Goal: Information Seeking & Learning: Compare options

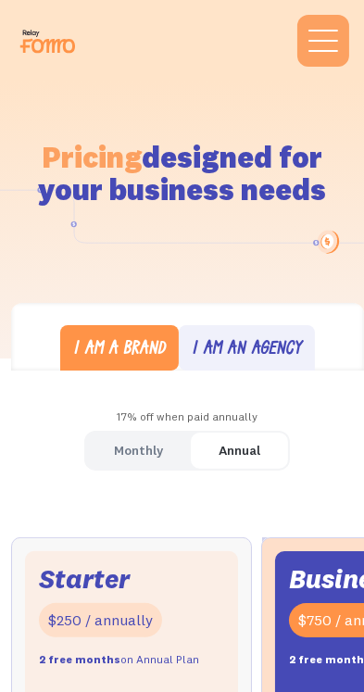
click at [149, 453] on div "Monthly" at bounding box center [138, 450] width 49 height 27
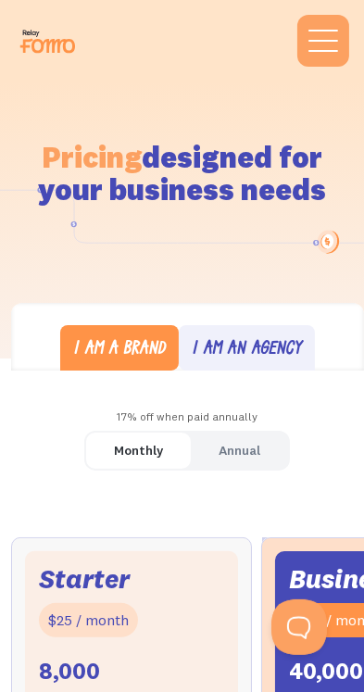
click at [154, 445] on div "Monthly" at bounding box center [138, 450] width 49 height 27
click at [257, 433] on link "Annual" at bounding box center [239, 451] width 97 height 36
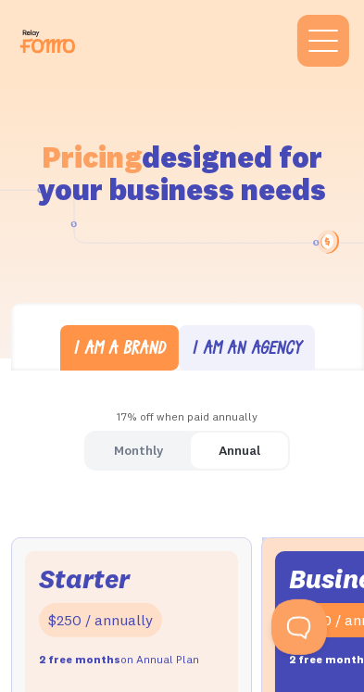
click at [285, 337] on div "I am an agency" at bounding box center [247, 349] width 110 height 27
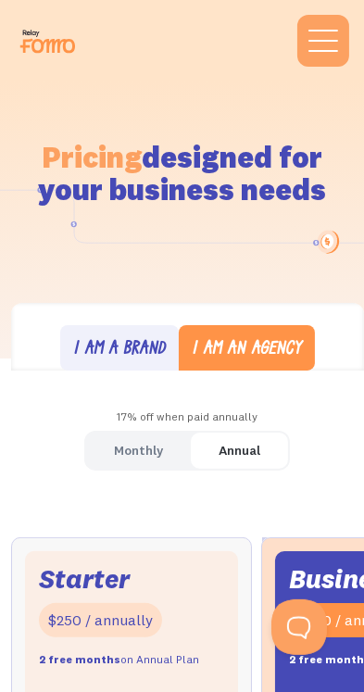
click at [334, 234] on div "Pricing designed for your business needs" at bounding box center [183, 166] width 328 height 169
click at [223, 179] on h1 "Pricing designed for your business needs" at bounding box center [183, 173] width 328 height 65
click at [337, 33] on div "menu" at bounding box center [323, 40] width 29 height 21
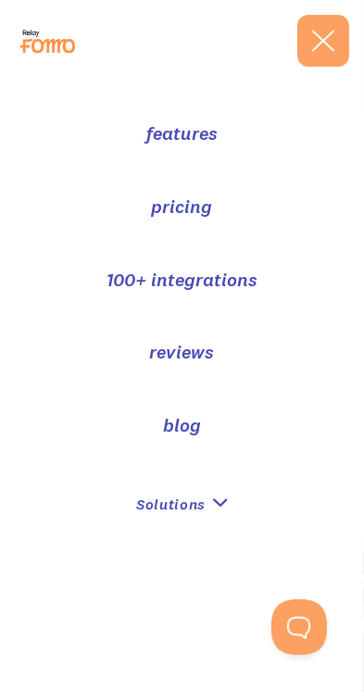
click at [253, 211] on li "features pricing 100+ integrations reviews blog Solutions Blogs Social Commerce…" at bounding box center [182, 322] width 364 height 422
click at [204, 218] on link "pricing" at bounding box center [182, 207] width 61 height 27
